Goal: Task Accomplishment & Management: Use online tool/utility

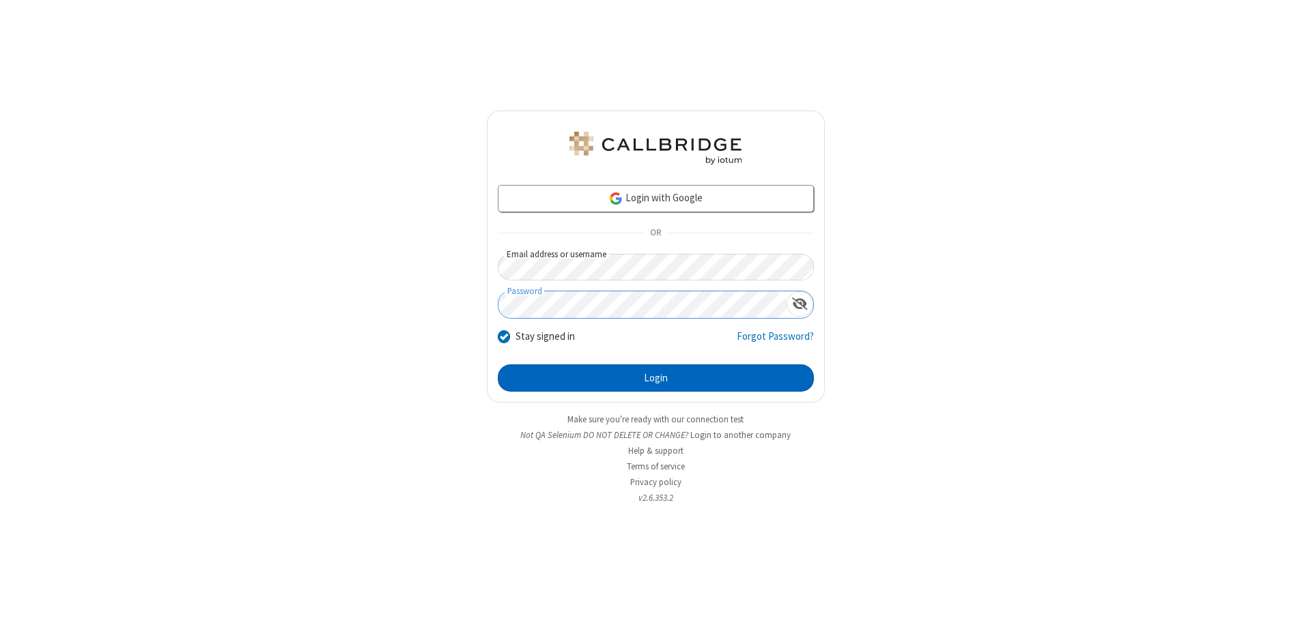
click at [655, 378] on button "Login" at bounding box center [656, 378] width 316 height 27
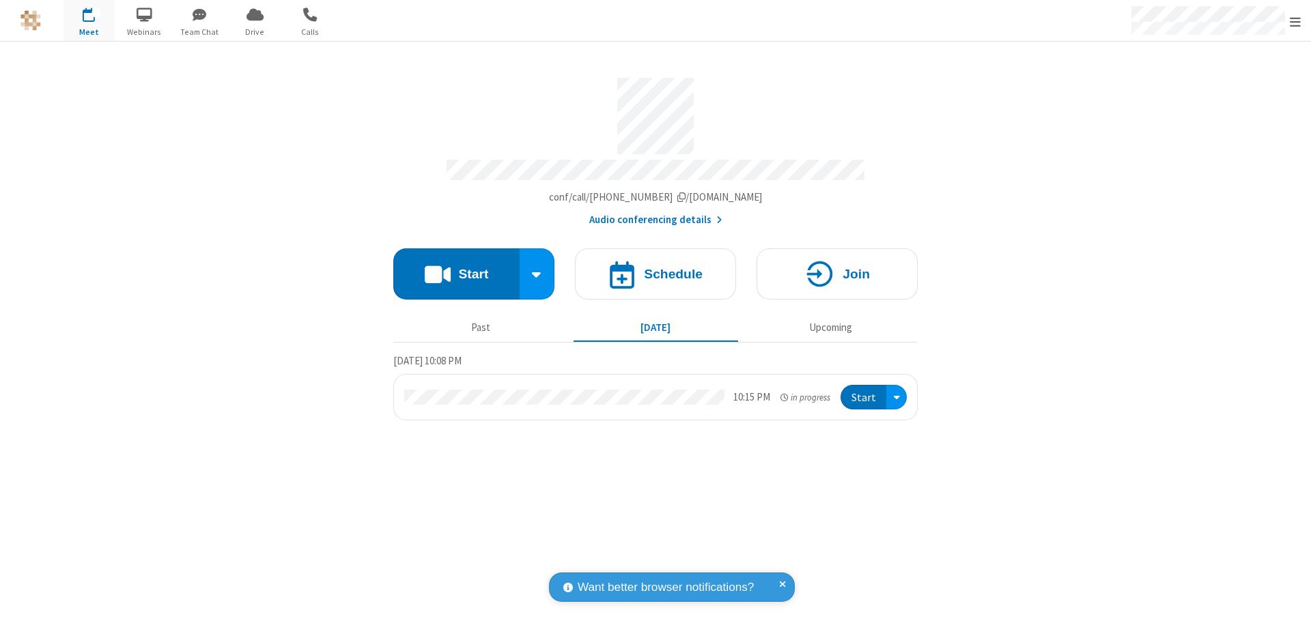
click at [456, 268] on button "Start" at bounding box center [456, 274] width 126 height 51
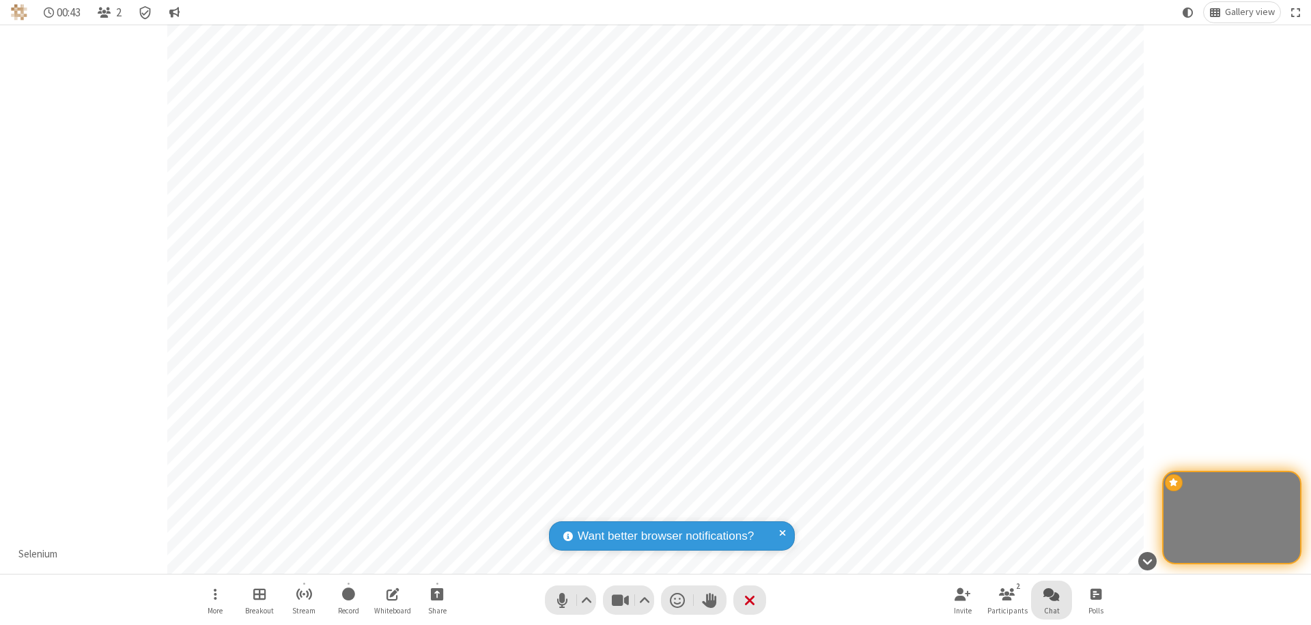
click at [1051, 594] on span "Open chat" at bounding box center [1051, 594] width 16 height 17
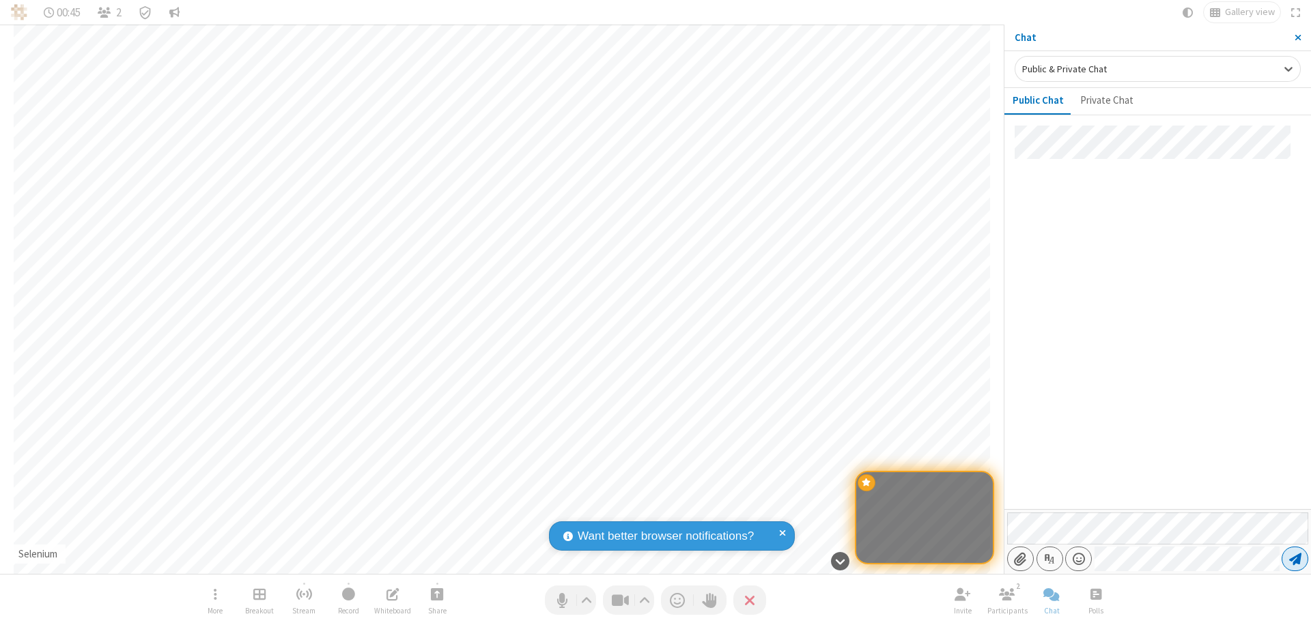
click at [1294, 559] on span "Send message" at bounding box center [1295, 559] width 12 height 14
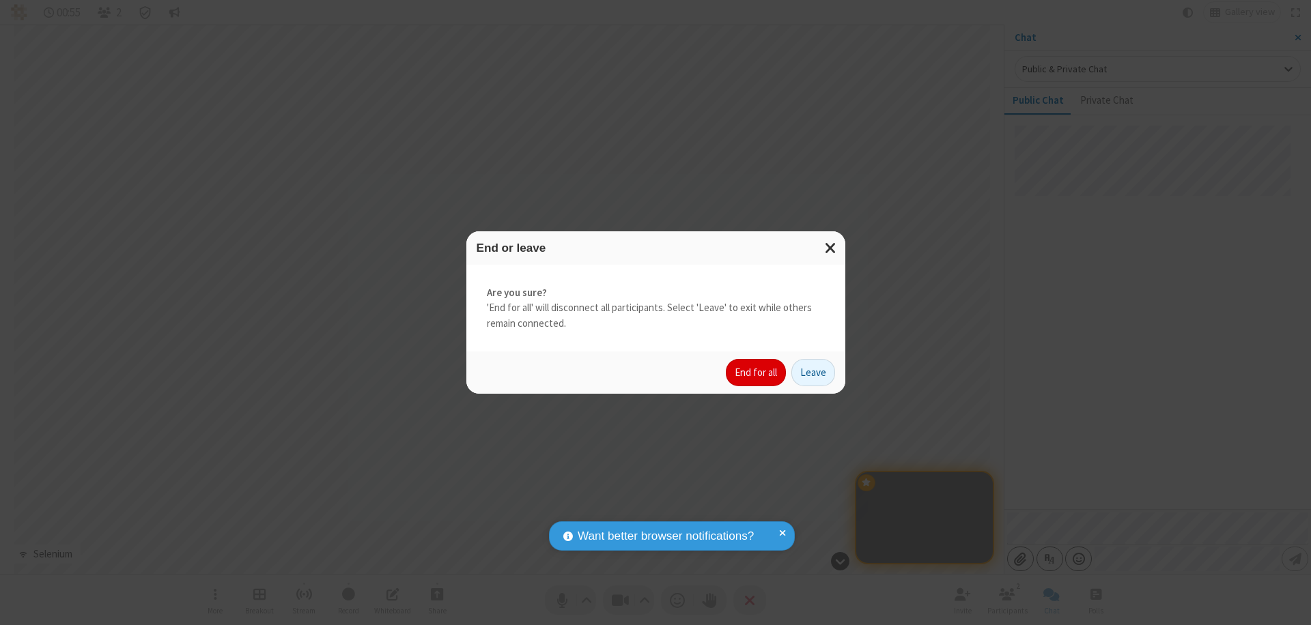
click at [756, 373] on button "End for all" at bounding box center [756, 372] width 60 height 27
